Goal: Task Accomplishment & Management: Manage account settings

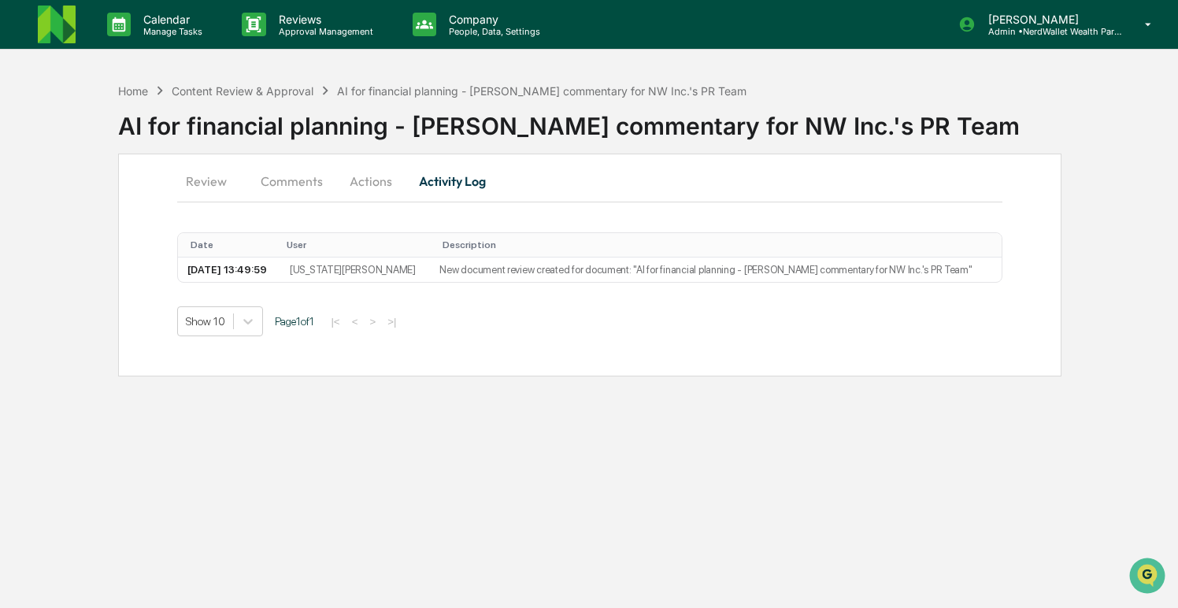
click at [296, 178] on button "Comments" at bounding box center [291, 181] width 87 height 38
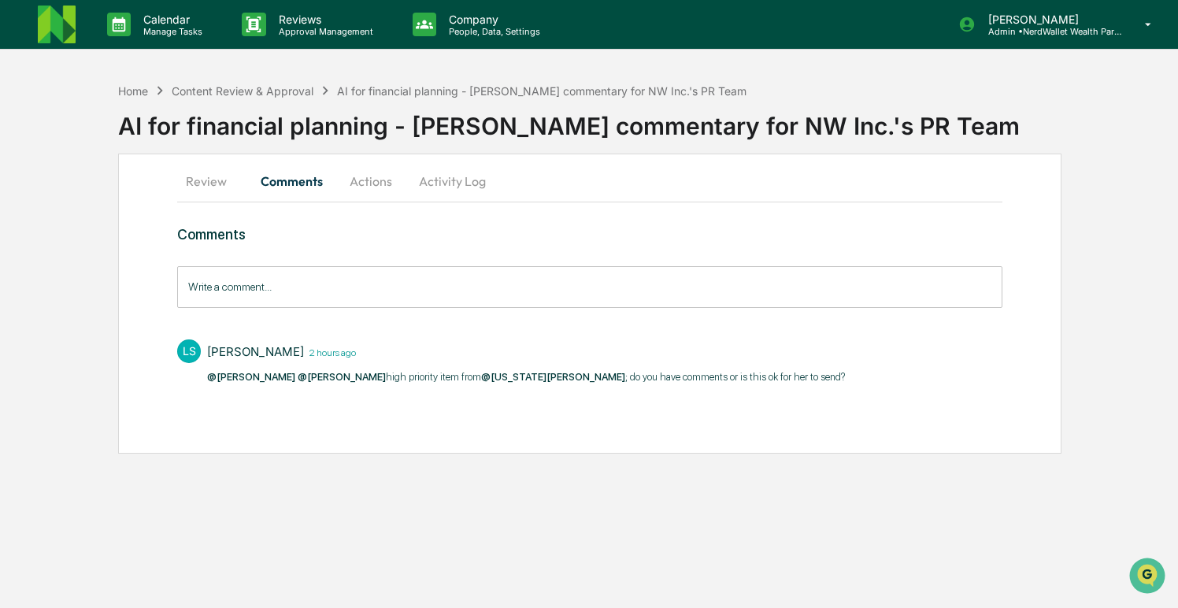
click at [368, 183] on button "Actions" at bounding box center [371, 181] width 71 height 38
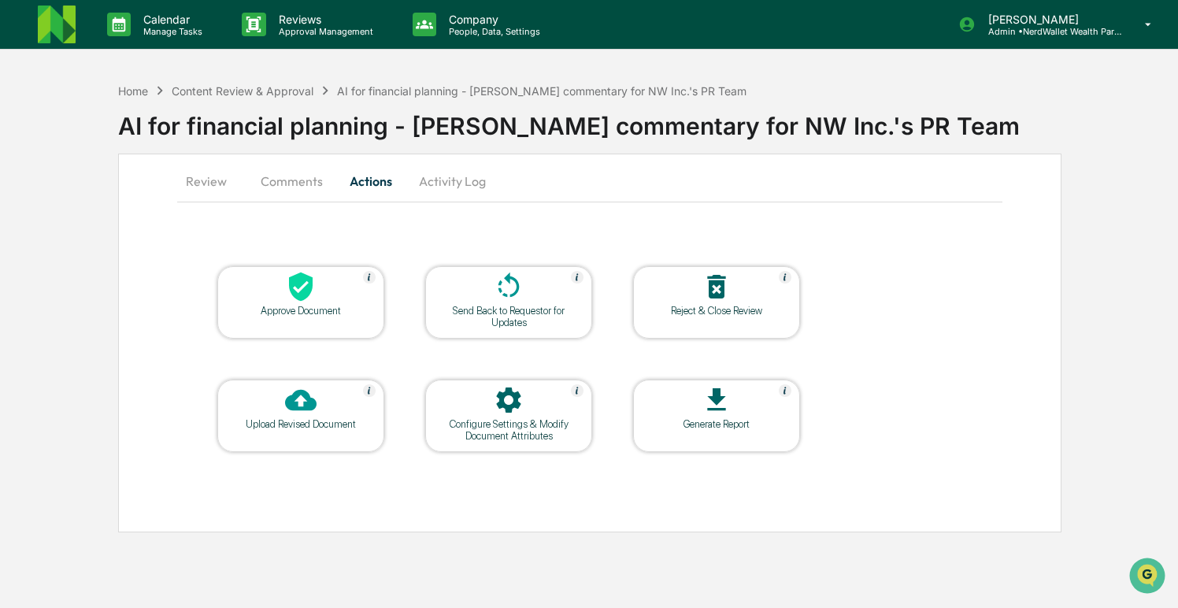
click at [269, 178] on button "Comments" at bounding box center [291, 181] width 87 height 38
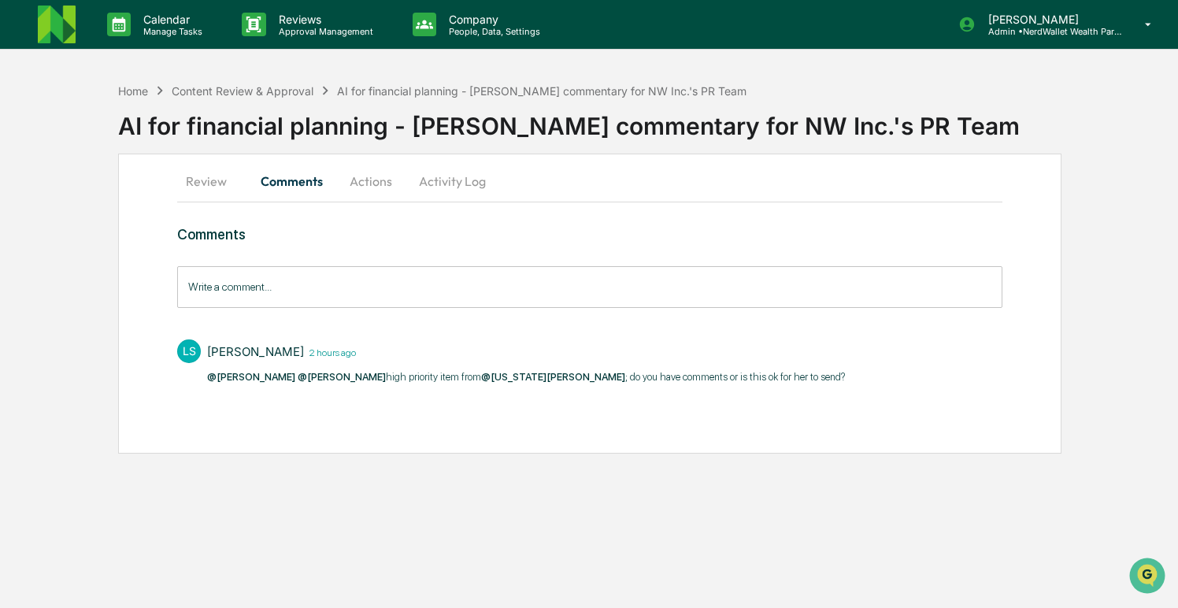
click at [435, 183] on button "Activity Log" at bounding box center [452, 181] width 92 height 38
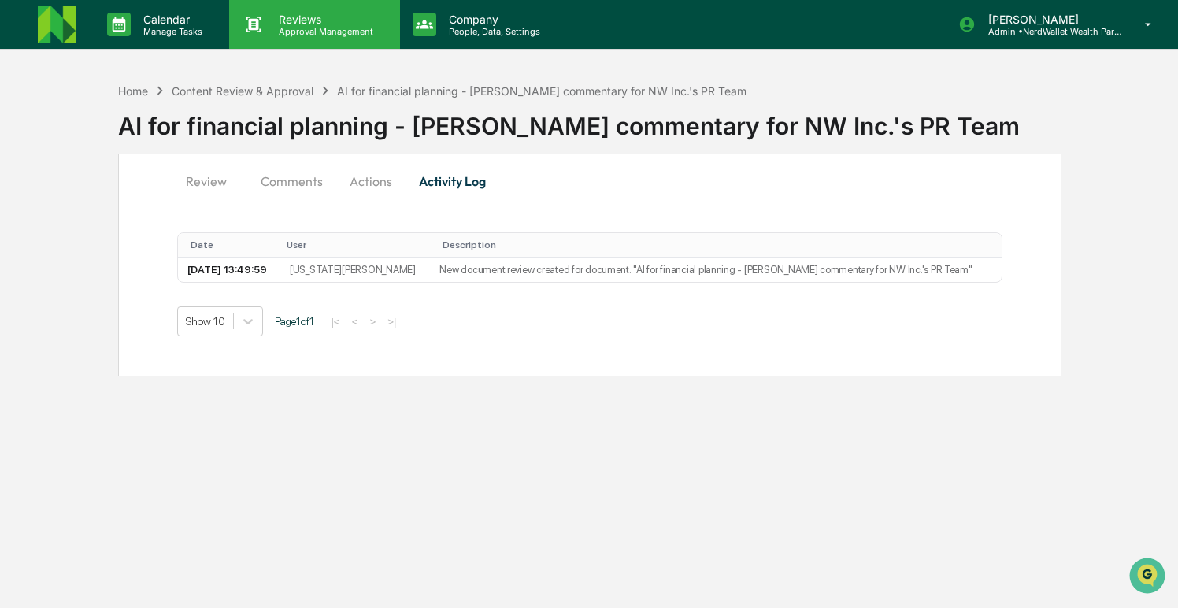
click at [321, 30] on p "Approval Management" at bounding box center [323, 31] width 115 height 11
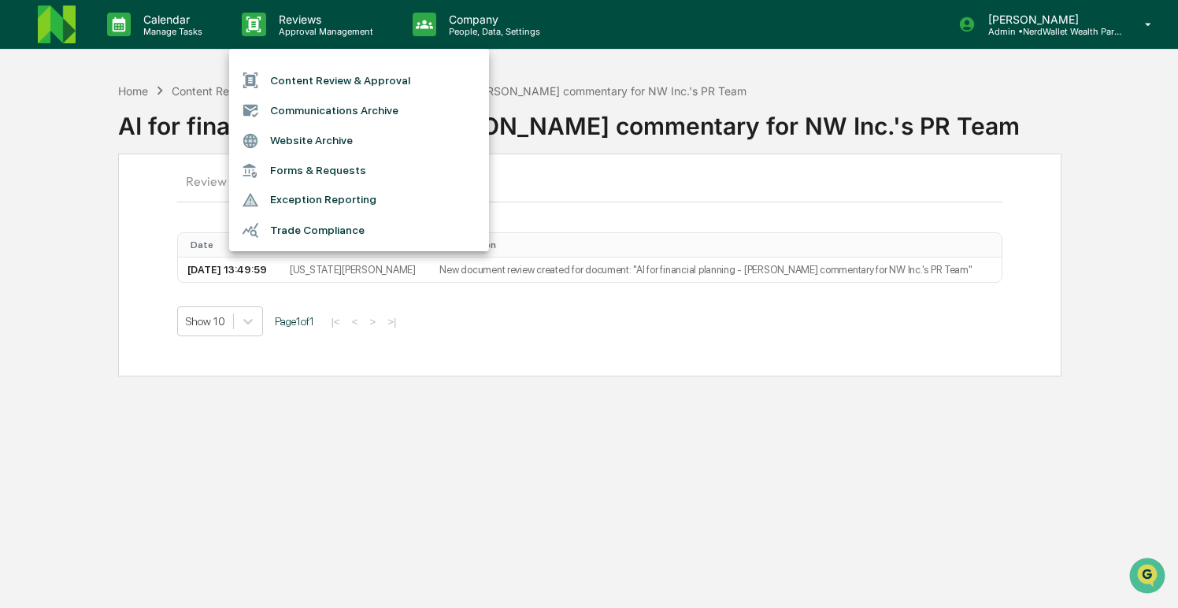
click at [92, 86] on div at bounding box center [589, 304] width 1178 height 608
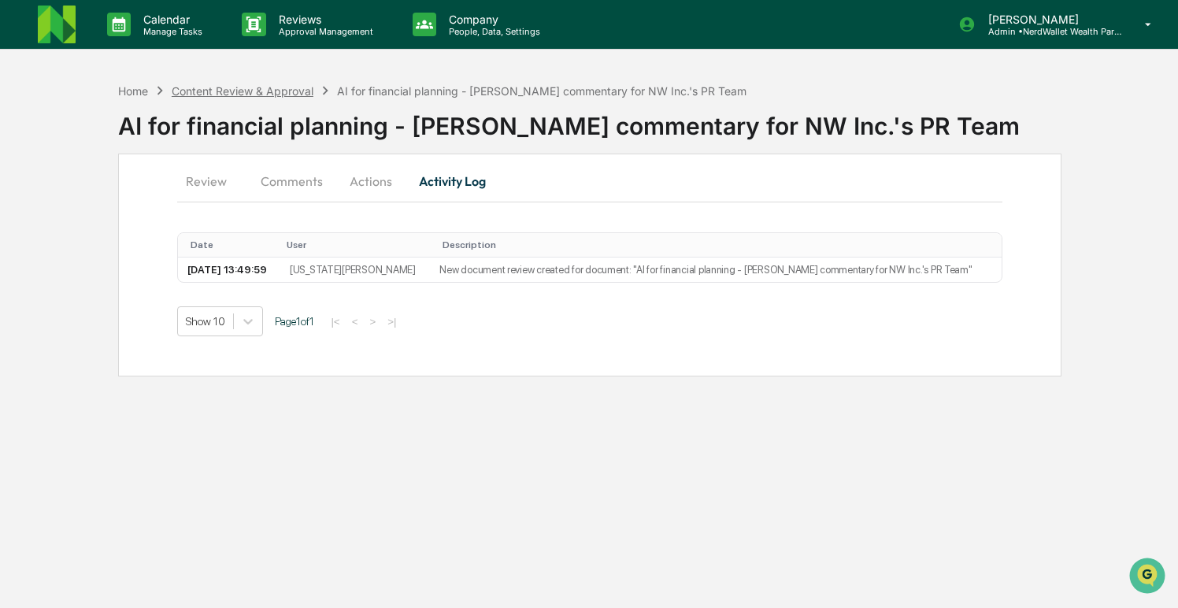
click at [216, 88] on div "Content Review & Approval" at bounding box center [243, 90] width 142 height 13
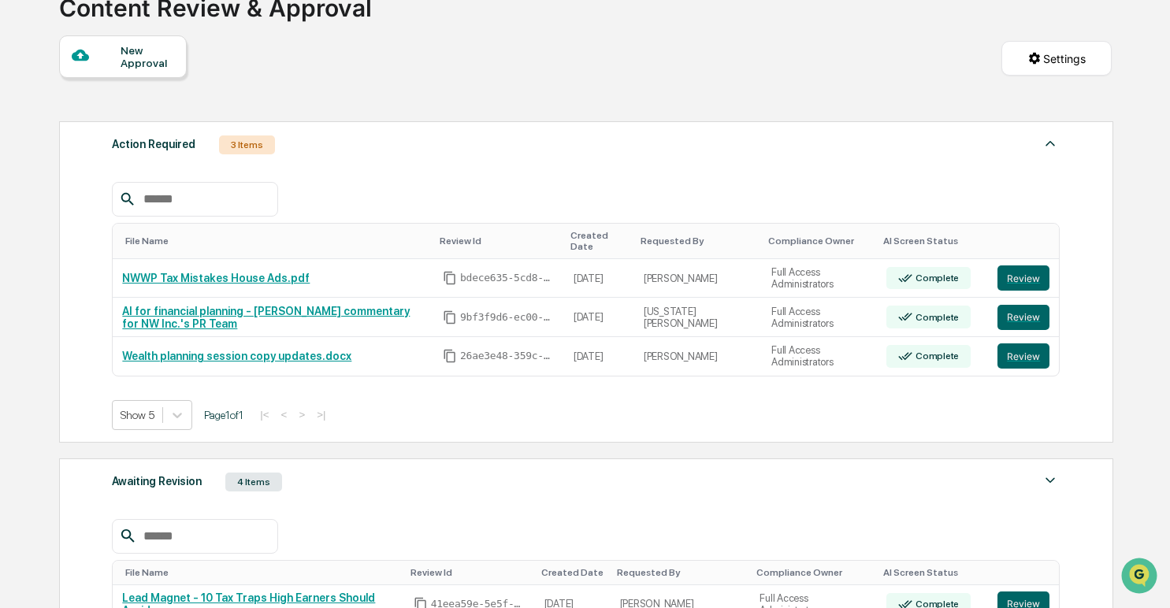
scroll to position [121, 0]
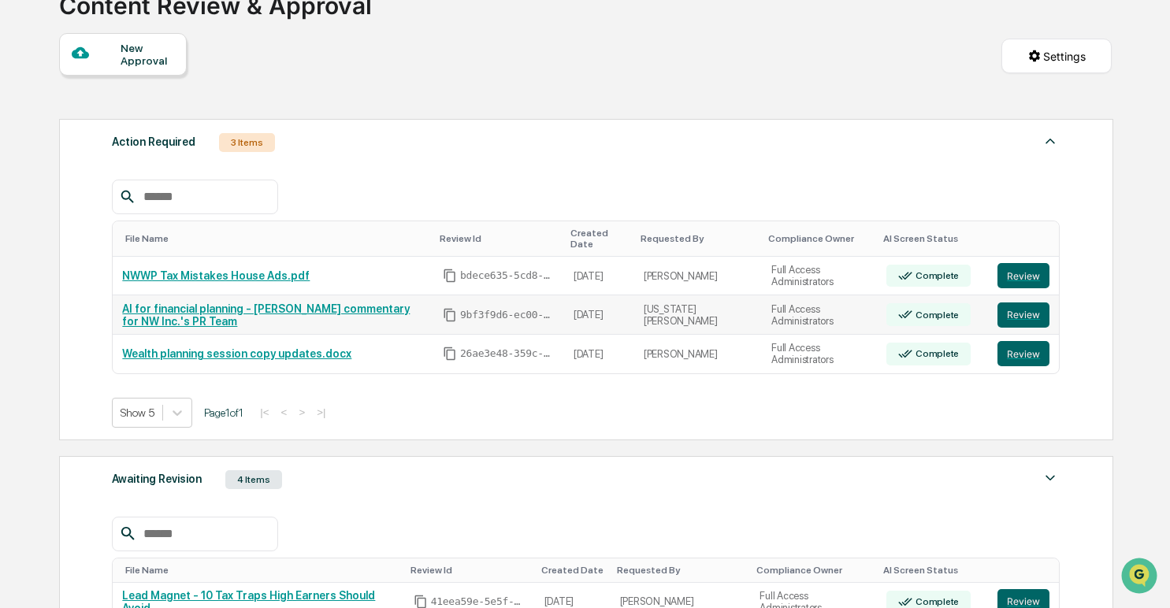
click at [408, 313] on link "AI for financial planning - [PERSON_NAME] commentary for NW Inc.'s PR Team" at bounding box center [265, 314] width 287 height 25
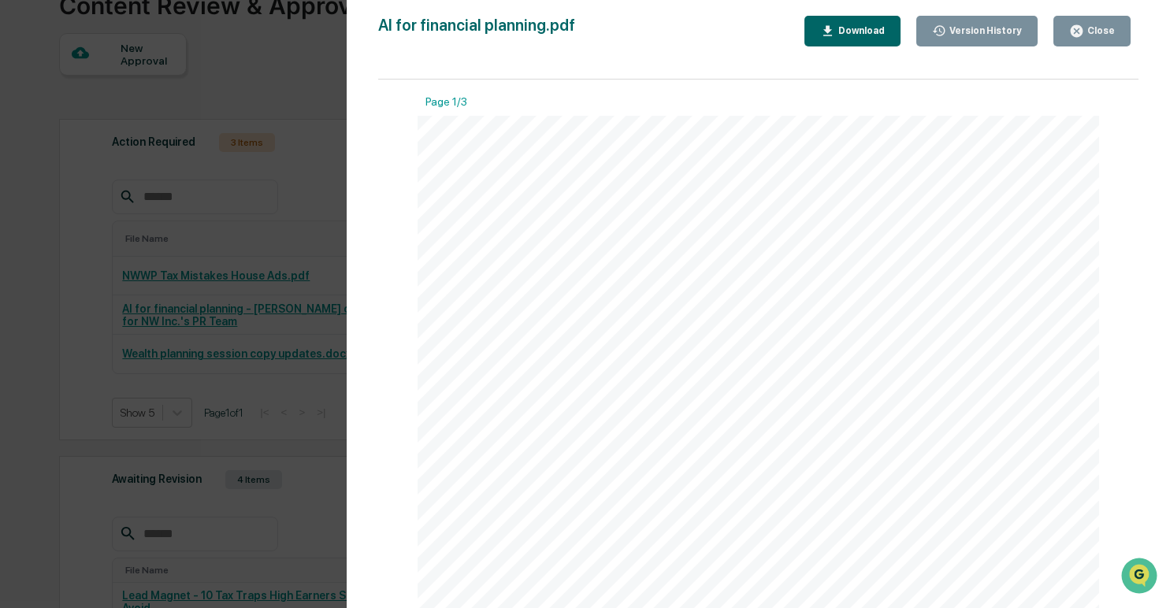
click at [1076, 34] on icon "button" at bounding box center [1076, 31] width 12 height 12
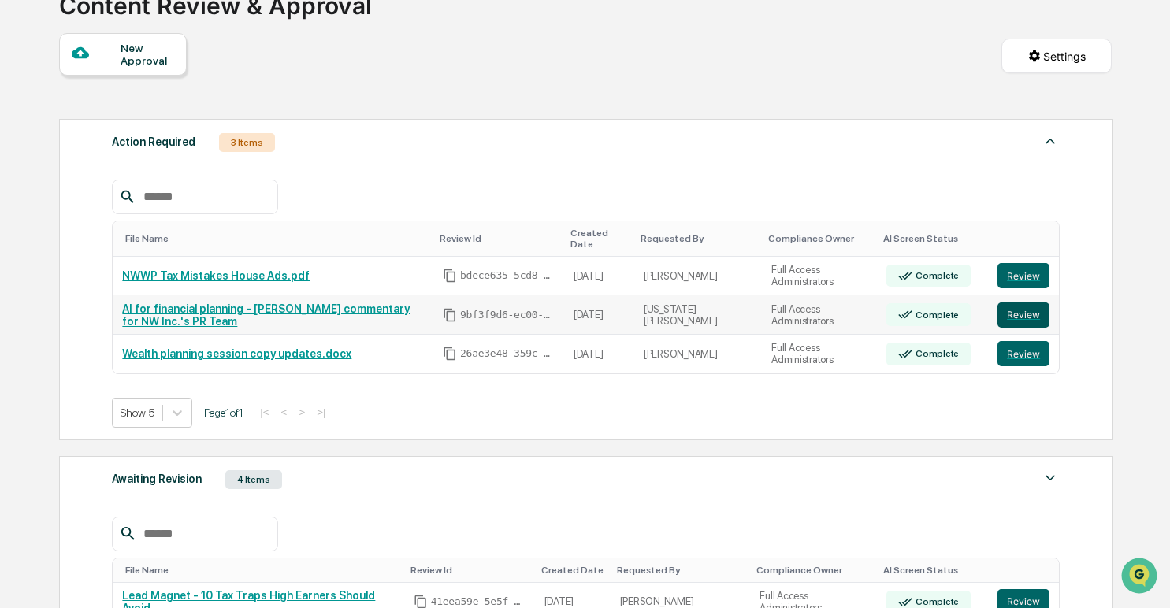
click at [1024, 317] on button "Review" at bounding box center [1023, 314] width 52 height 25
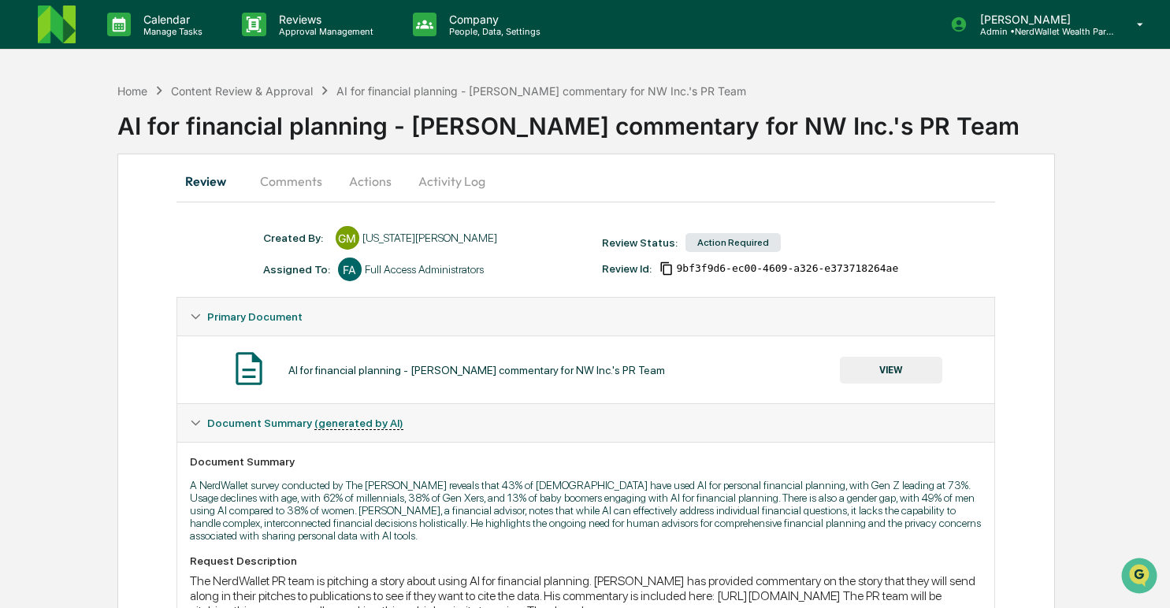
click at [874, 369] on button "VIEW" at bounding box center [891, 370] width 102 height 27
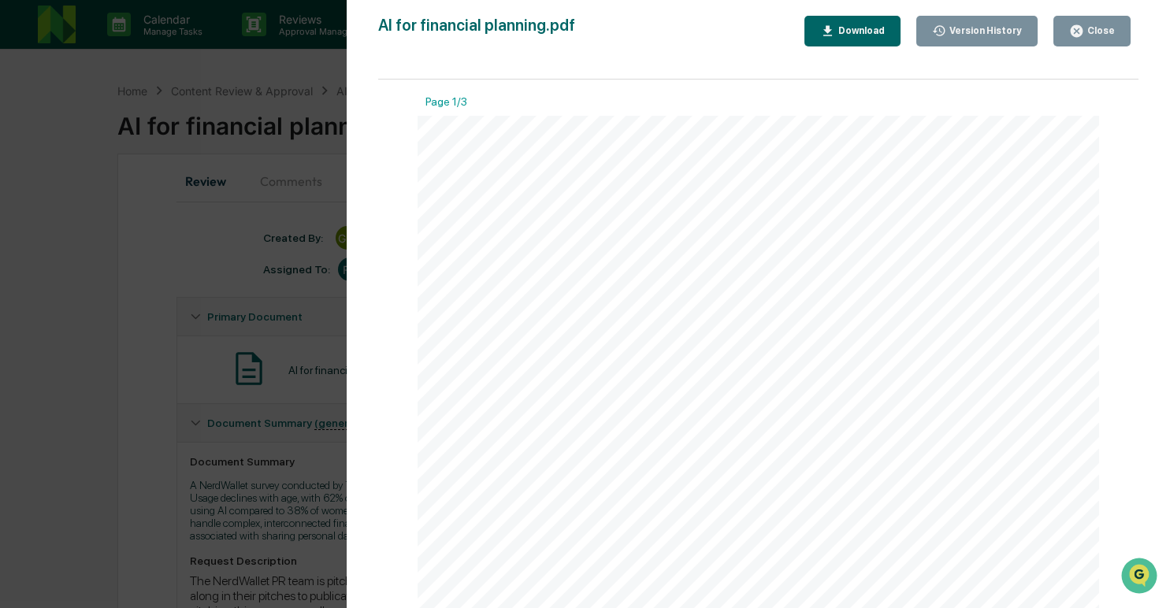
click at [1092, 36] on div "Close" at bounding box center [1099, 30] width 31 height 11
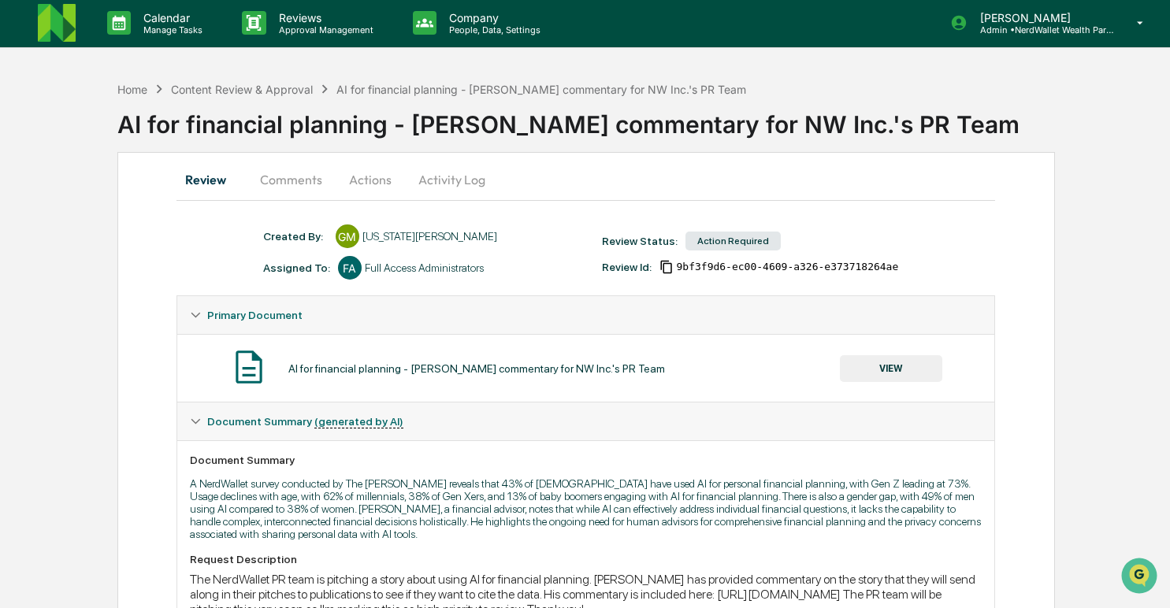
scroll to position [3, 0]
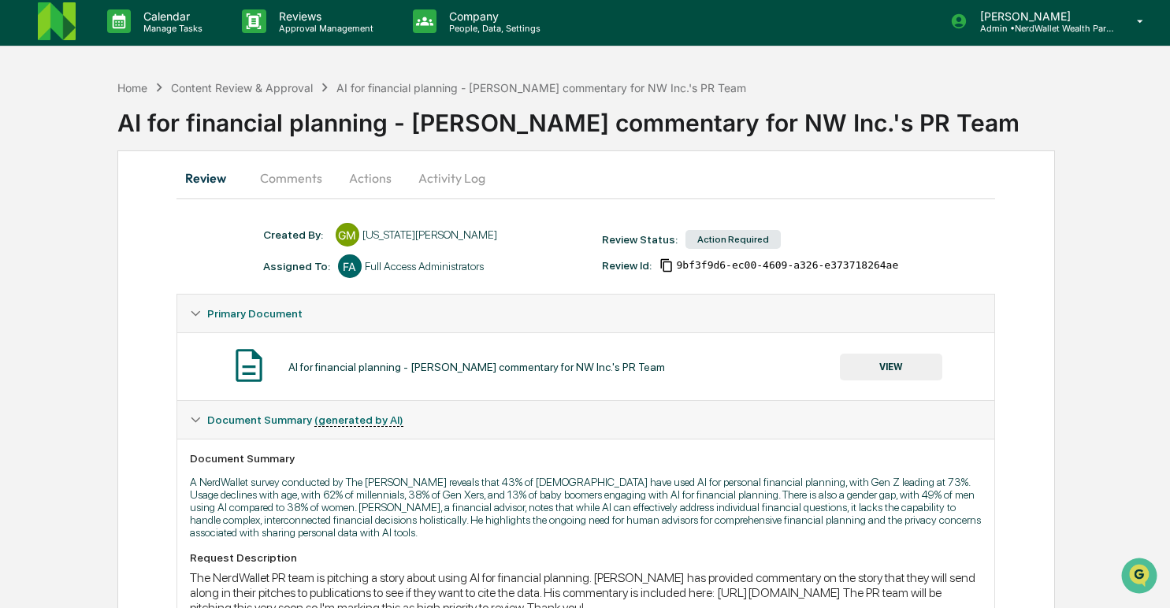
click at [300, 181] on button "Comments" at bounding box center [290, 178] width 87 height 38
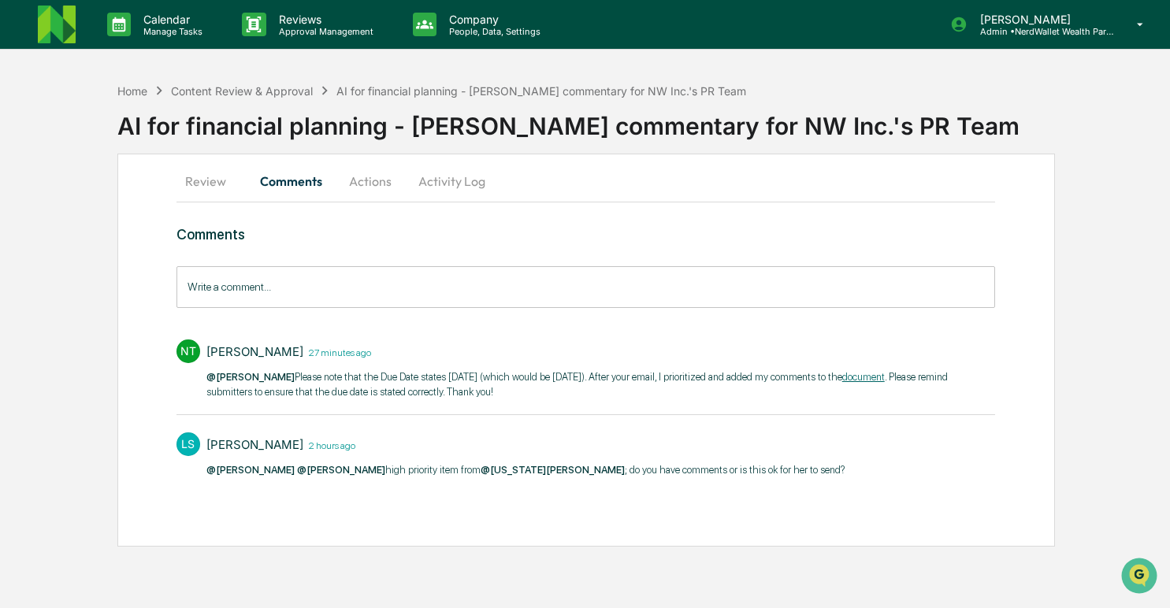
scroll to position [0, 0]
click at [332, 298] on input "Write a comment..." at bounding box center [589, 287] width 825 height 42
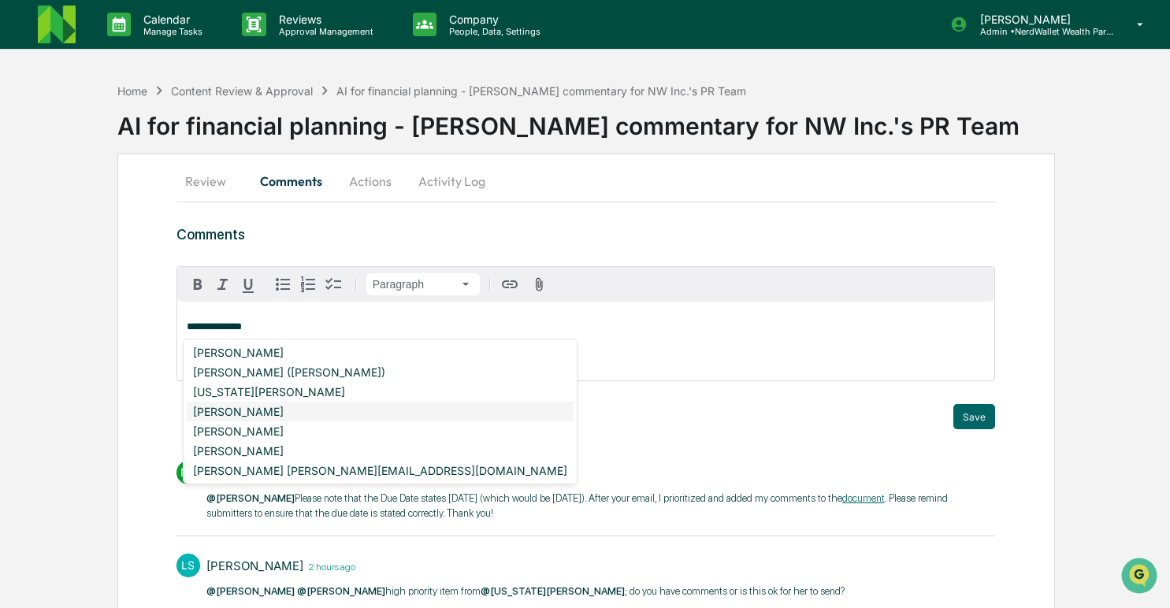
click at [298, 408] on div "[PERSON_NAME]" at bounding box center [380, 412] width 387 height 20
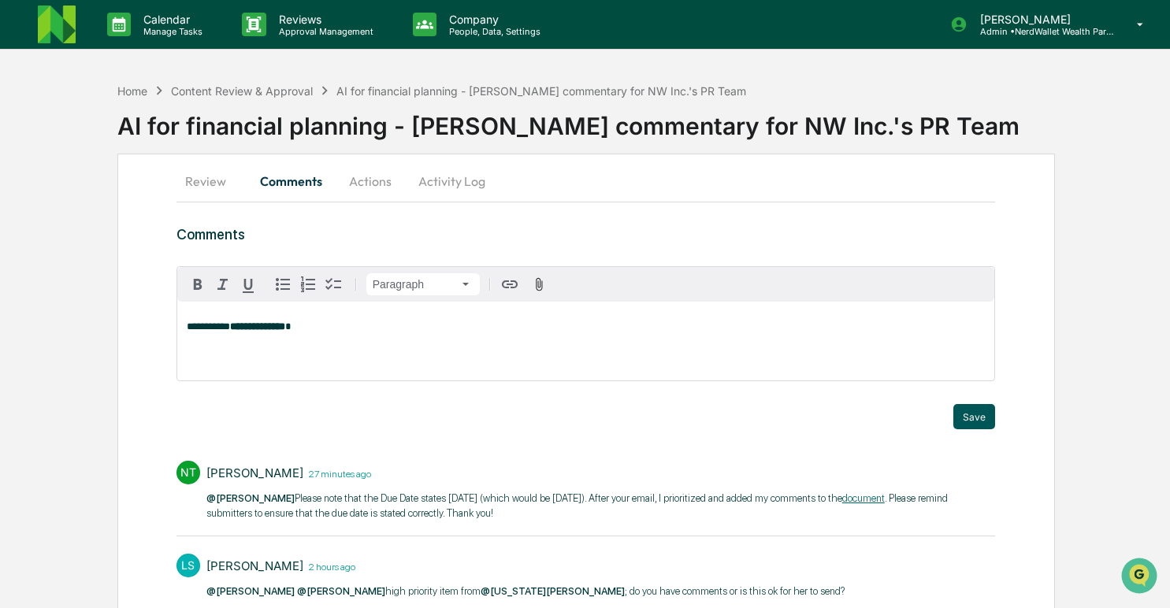
click at [992, 419] on button "Save" at bounding box center [974, 416] width 42 height 25
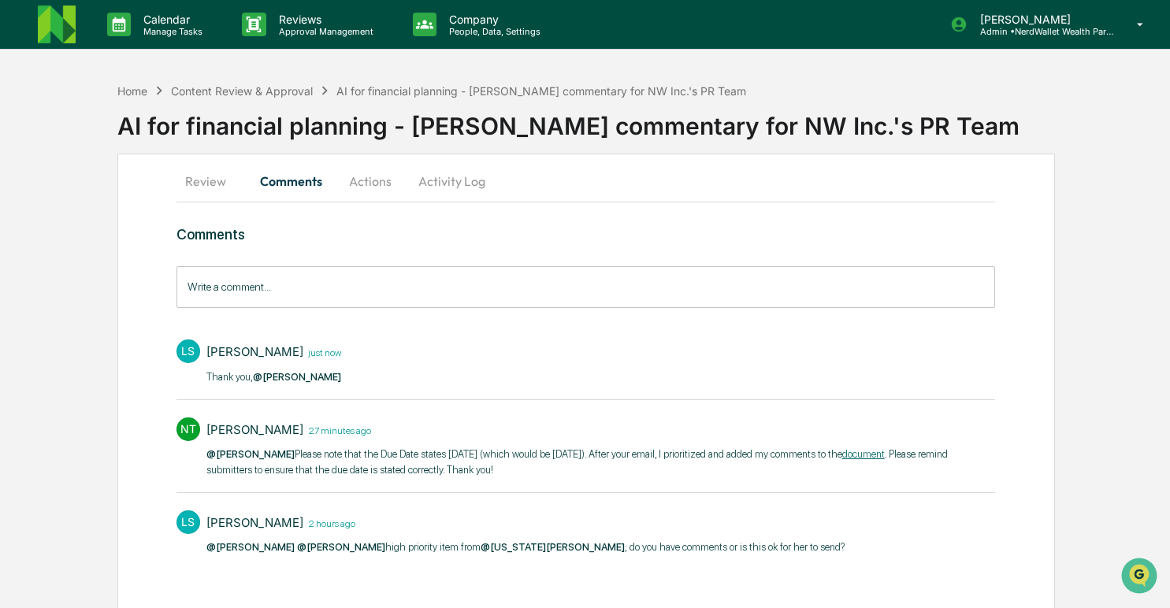
click at [369, 184] on button "Actions" at bounding box center [370, 181] width 71 height 38
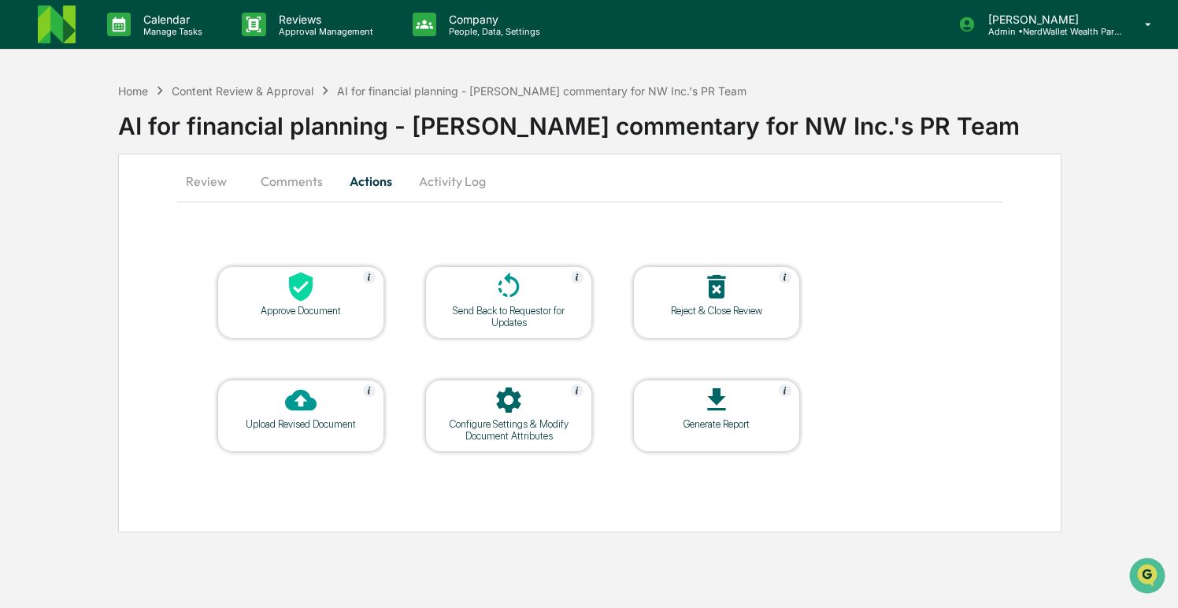
click at [443, 181] on button "Activity Log" at bounding box center [452, 181] width 92 height 38
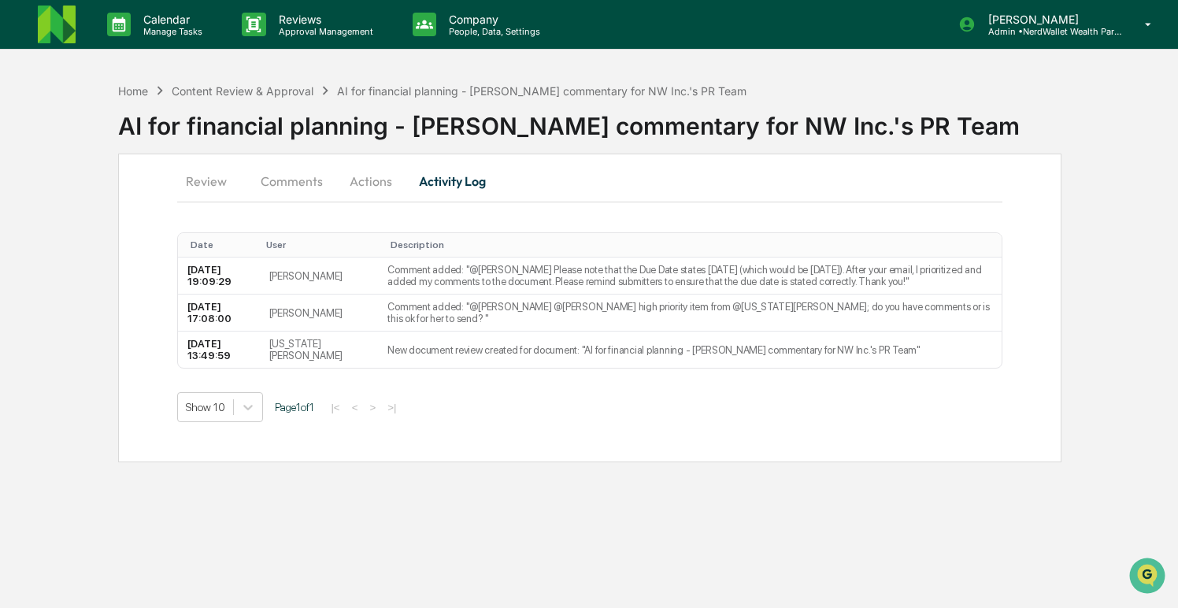
drag, startPoint x: 289, startPoint y: 186, endPoint x: 283, endPoint y: 180, distance: 8.9
click at [288, 185] on button "Comments" at bounding box center [291, 181] width 87 height 38
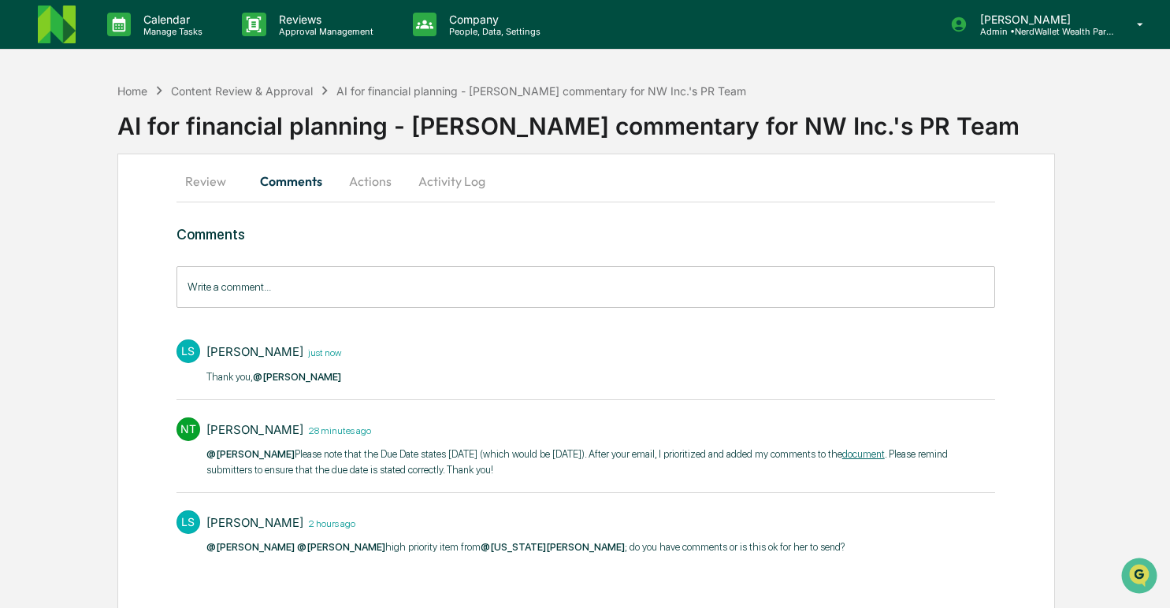
click at [209, 183] on button "Review" at bounding box center [211, 181] width 71 height 38
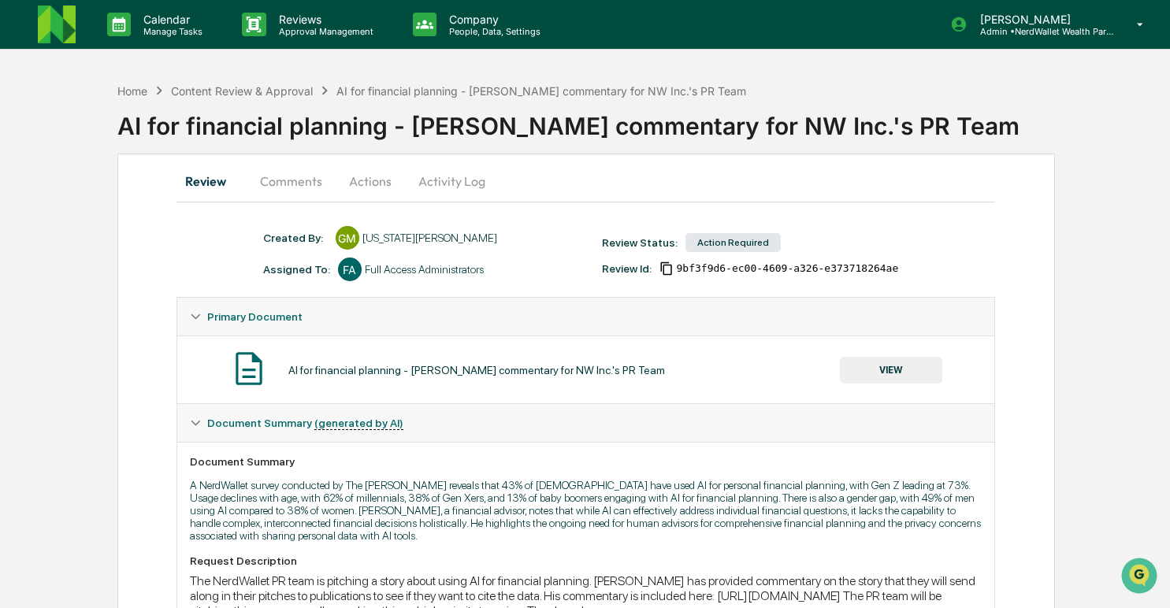
click at [463, 177] on button "Activity Log" at bounding box center [452, 181] width 92 height 38
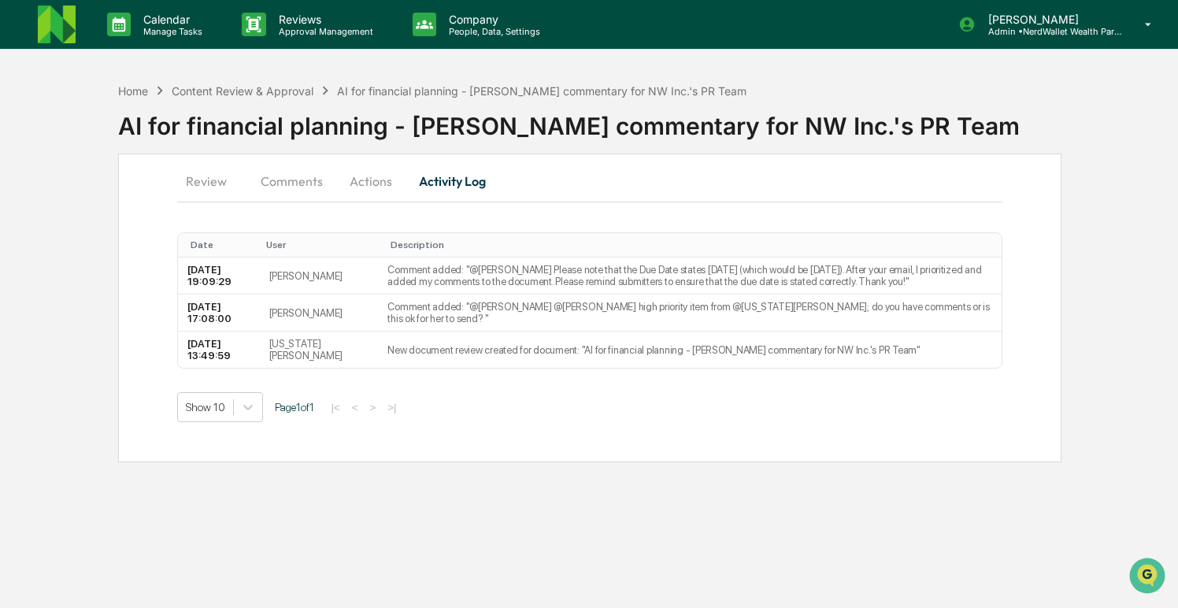
click at [217, 180] on button "Review" at bounding box center [212, 181] width 71 height 38
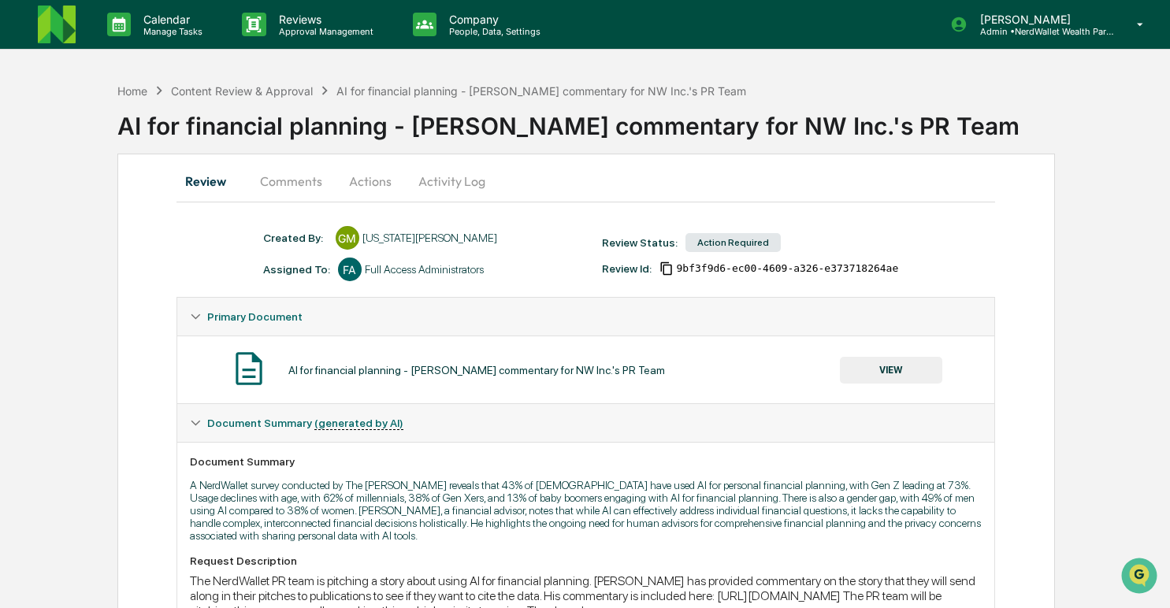
click at [899, 365] on button "VIEW" at bounding box center [891, 370] width 102 height 27
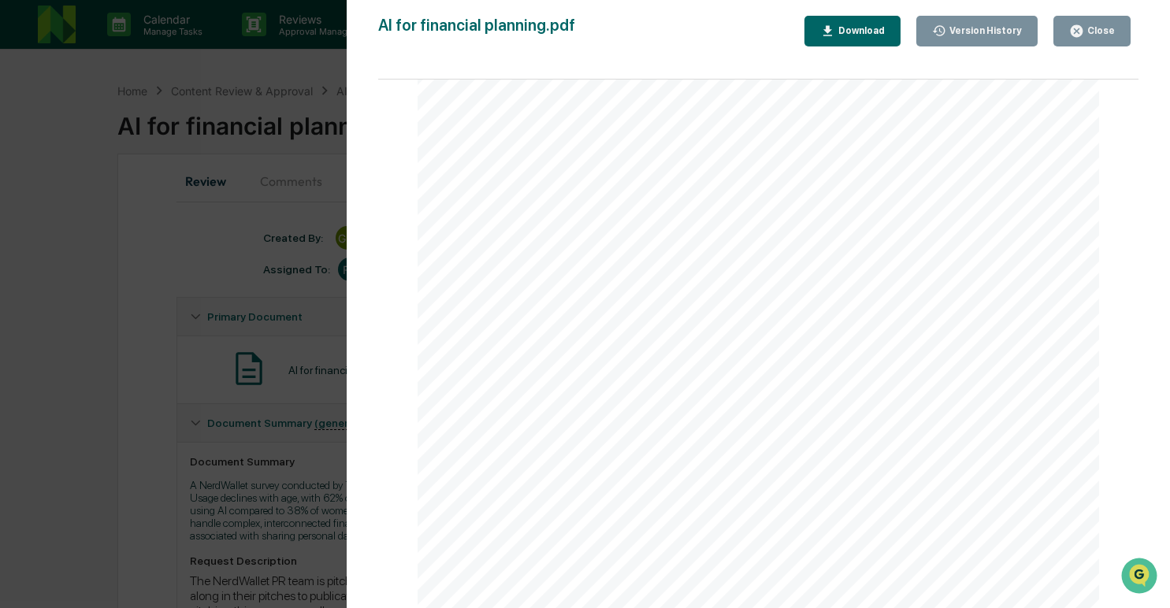
scroll to position [2257, 0]
click at [1090, 28] on div "Close" at bounding box center [1099, 30] width 31 height 11
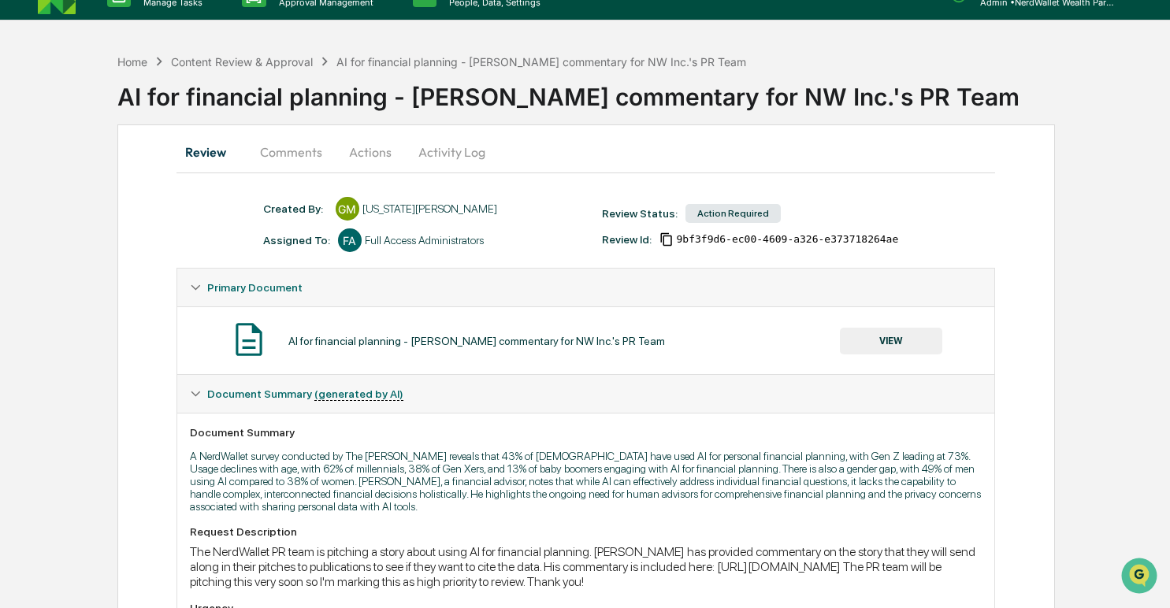
scroll to position [32, 0]
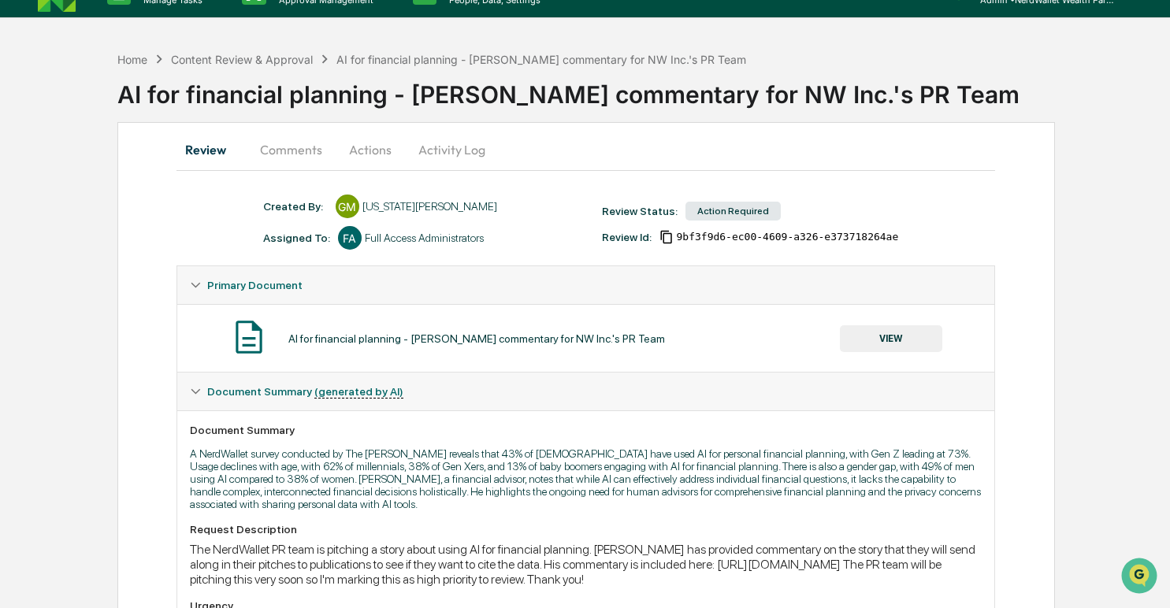
click at [228, 291] on span "Primary Document" at bounding box center [254, 285] width 95 height 13
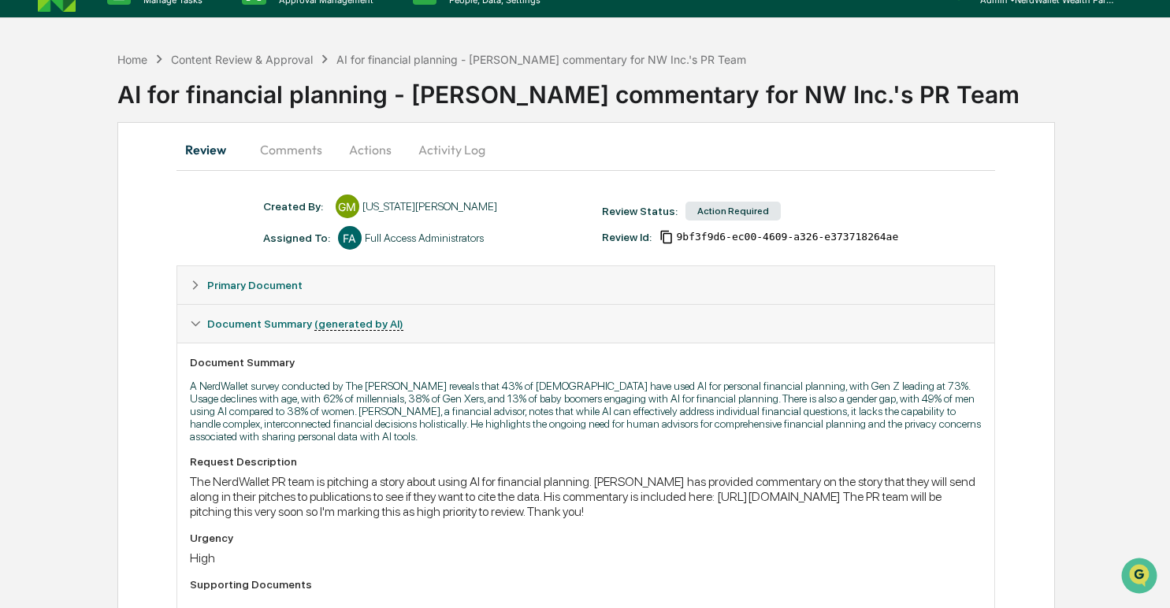
click at [192, 285] on icon at bounding box center [195, 285] width 11 height 11
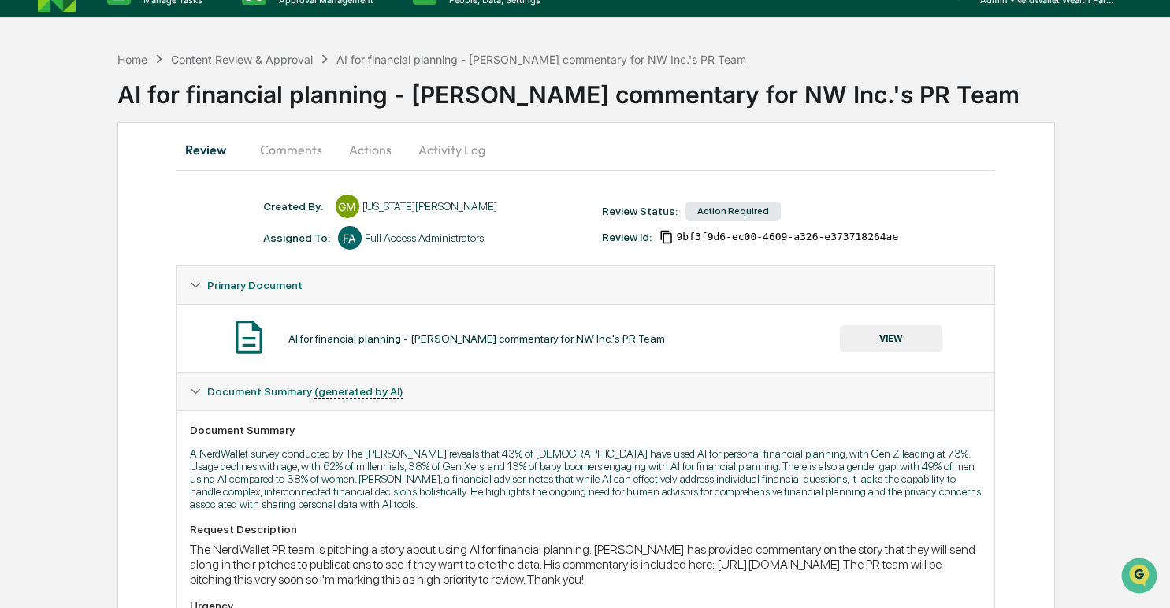
click at [369, 150] on button "Actions" at bounding box center [370, 150] width 71 height 38
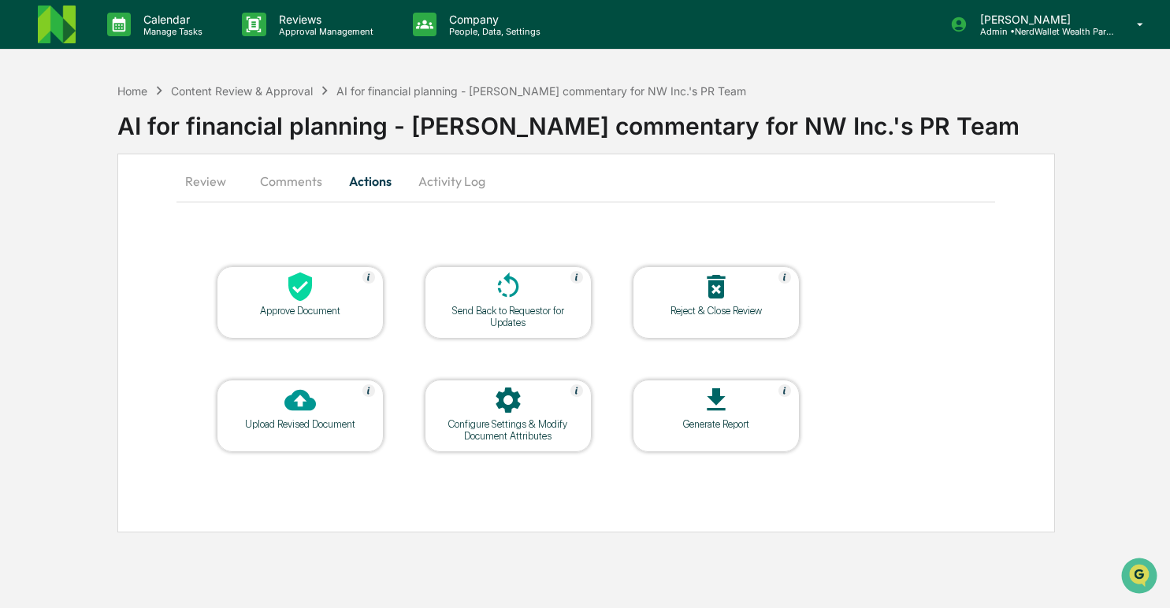
scroll to position [0, 0]
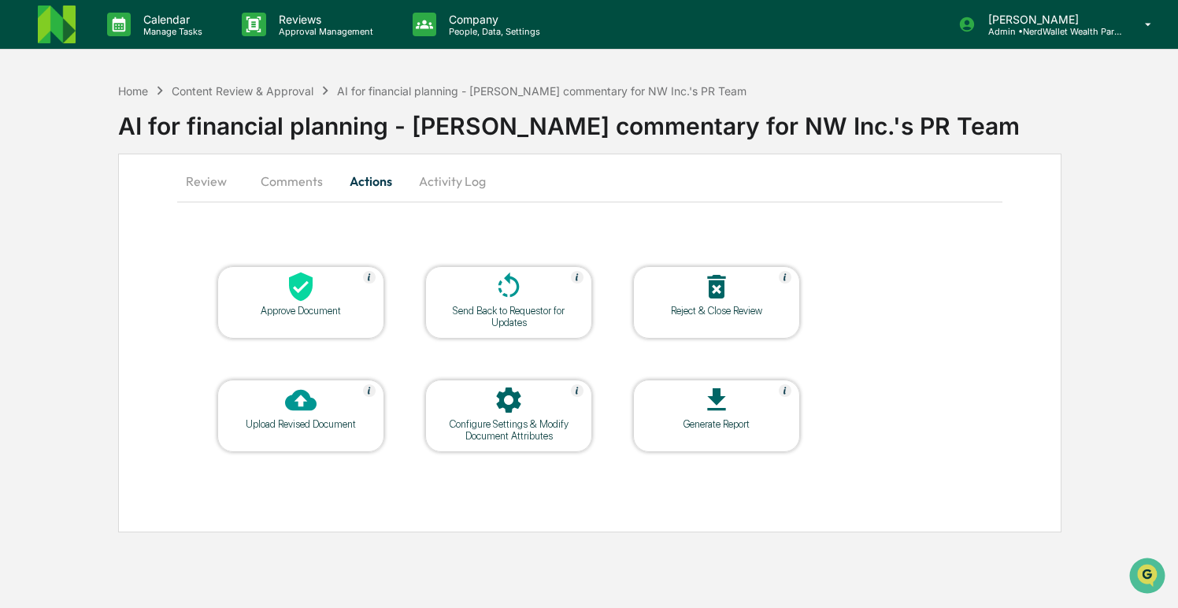
click at [287, 184] on button "Comments" at bounding box center [291, 181] width 87 height 38
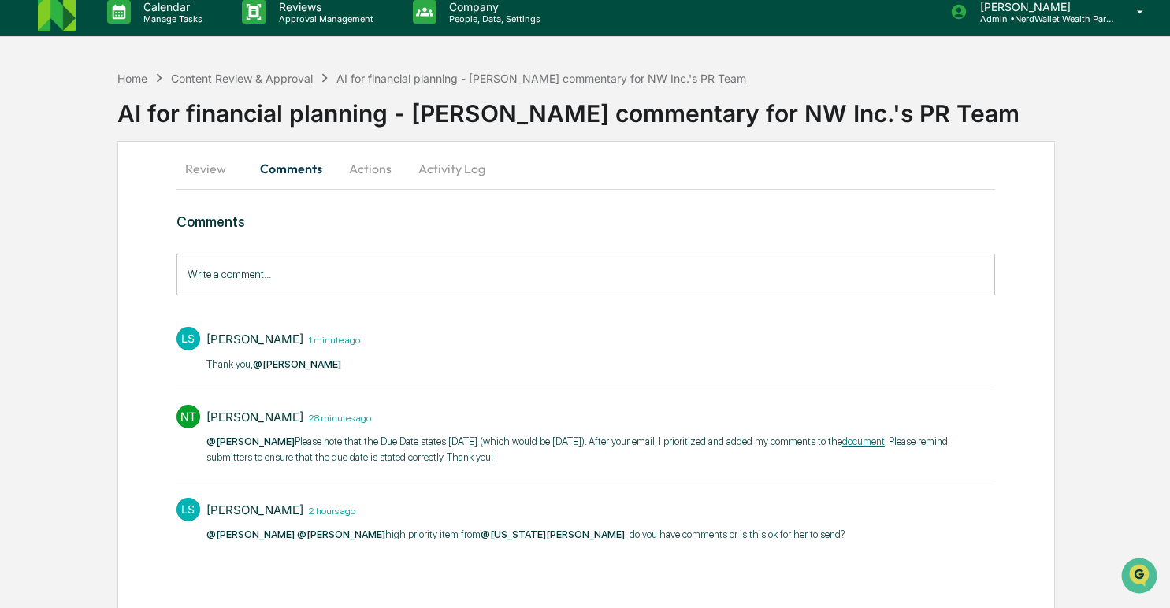
scroll to position [13, 0]
click at [885, 440] on link "document" at bounding box center [863, 441] width 43 height 12
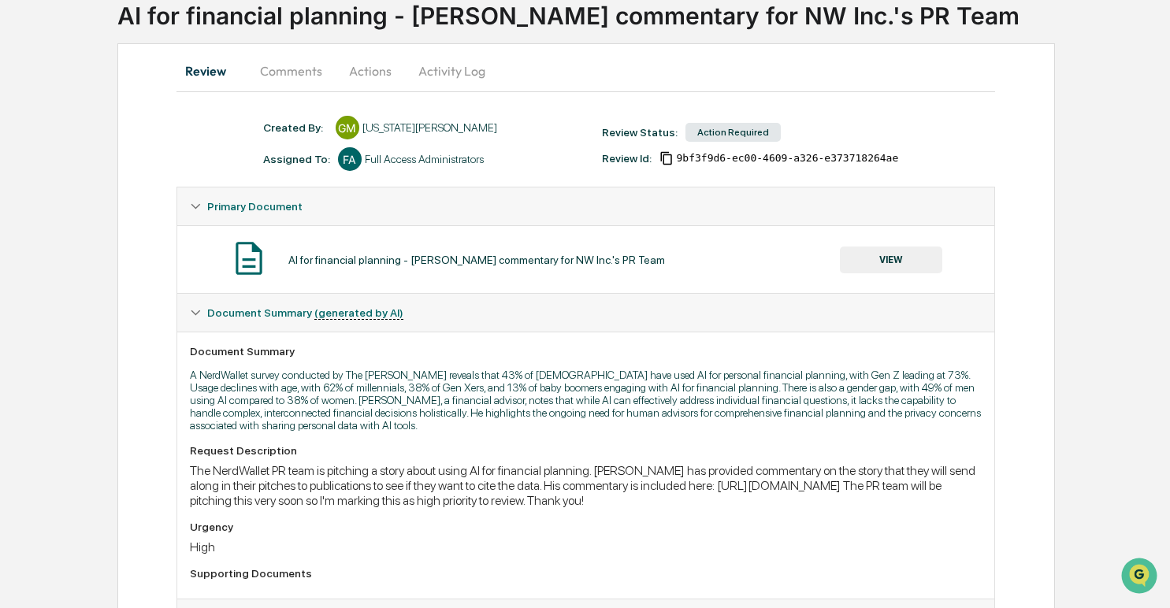
scroll to position [139, 0]
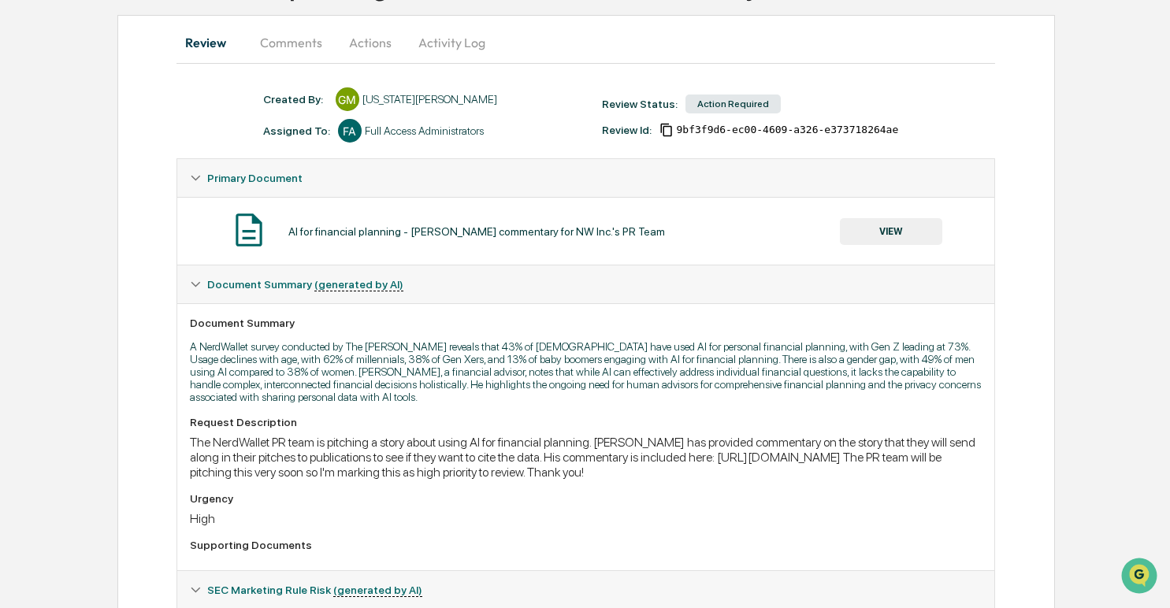
click at [364, 48] on button "Actions" at bounding box center [370, 43] width 71 height 38
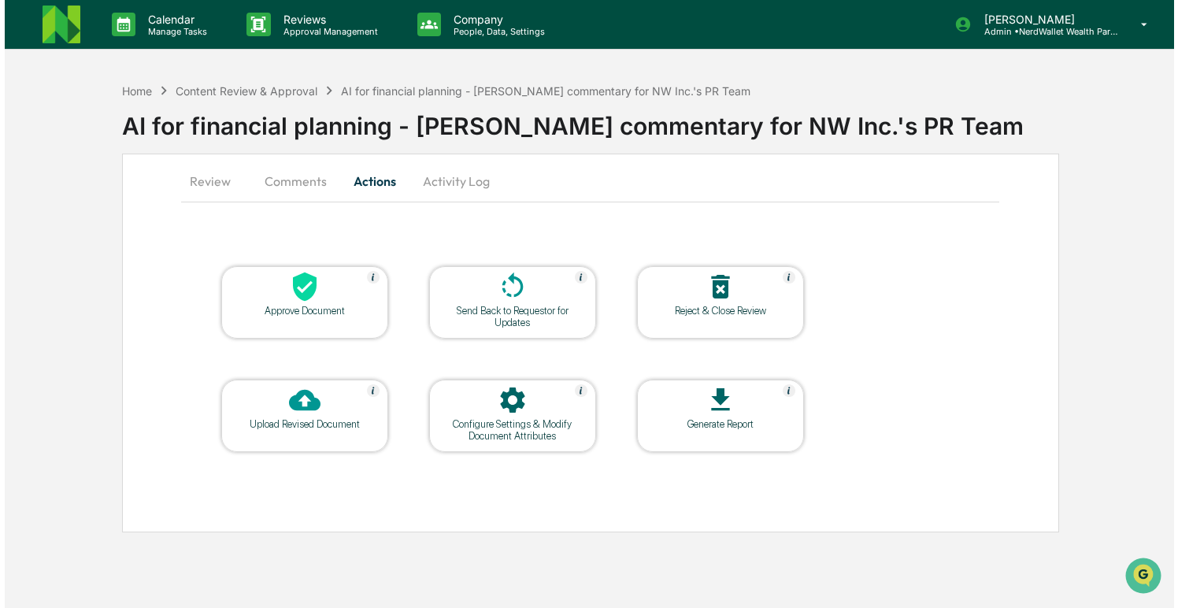
scroll to position [0, 0]
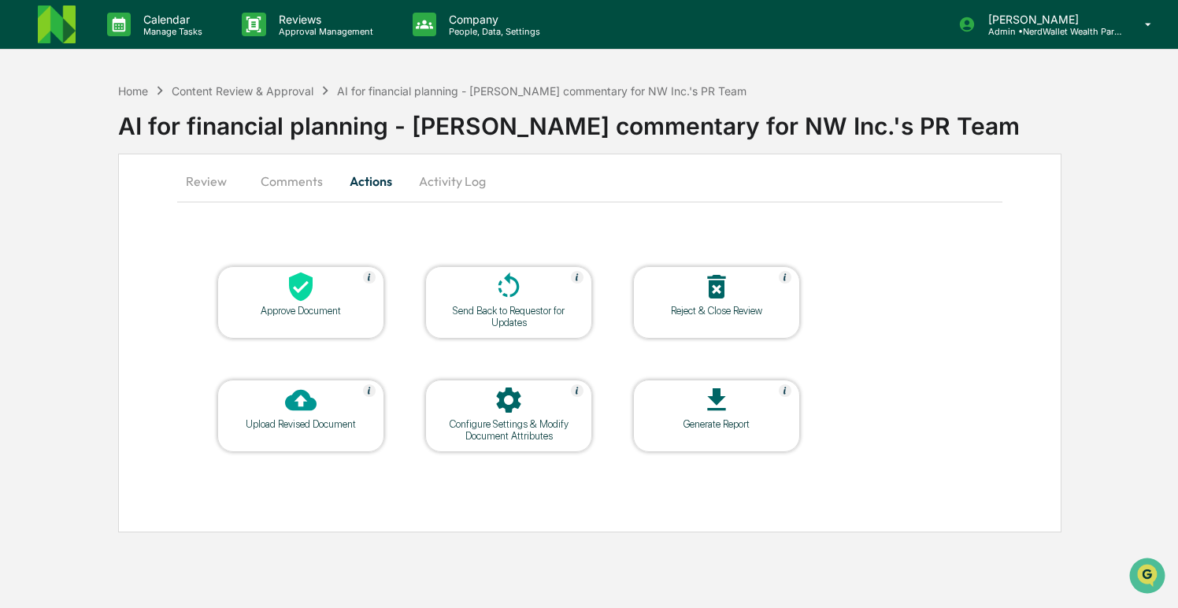
click at [310, 179] on button "Comments" at bounding box center [291, 181] width 87 height 38
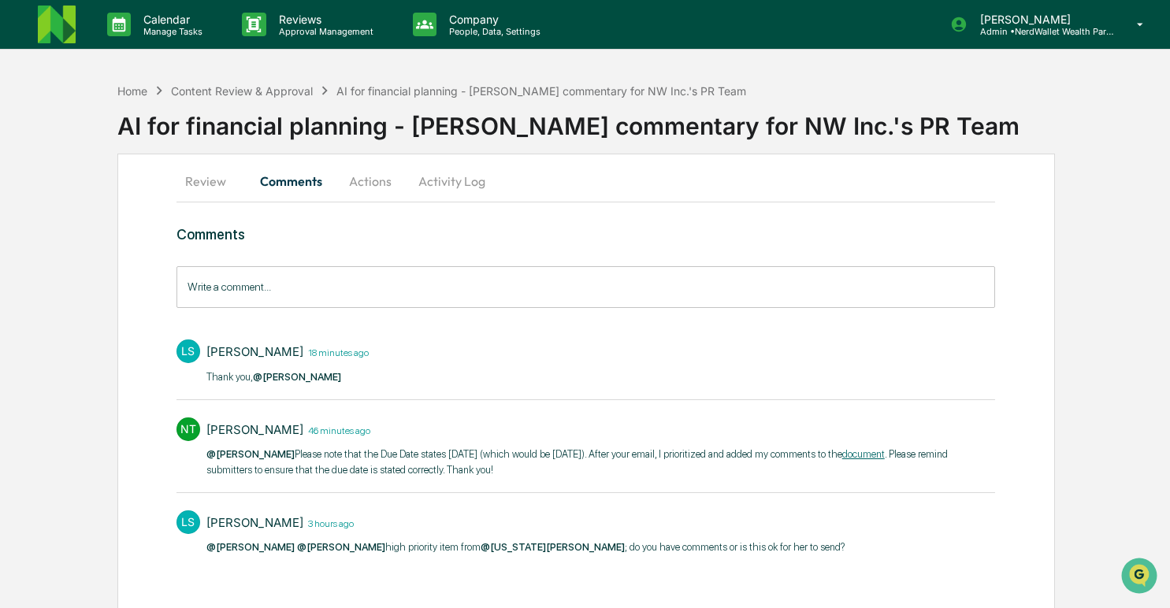
click at [461, 182] on button "Activity Log" at bounding box center [452, 181] width 92 height 38
